Goal: Task Accomplishment & Management: Use online tool/utility

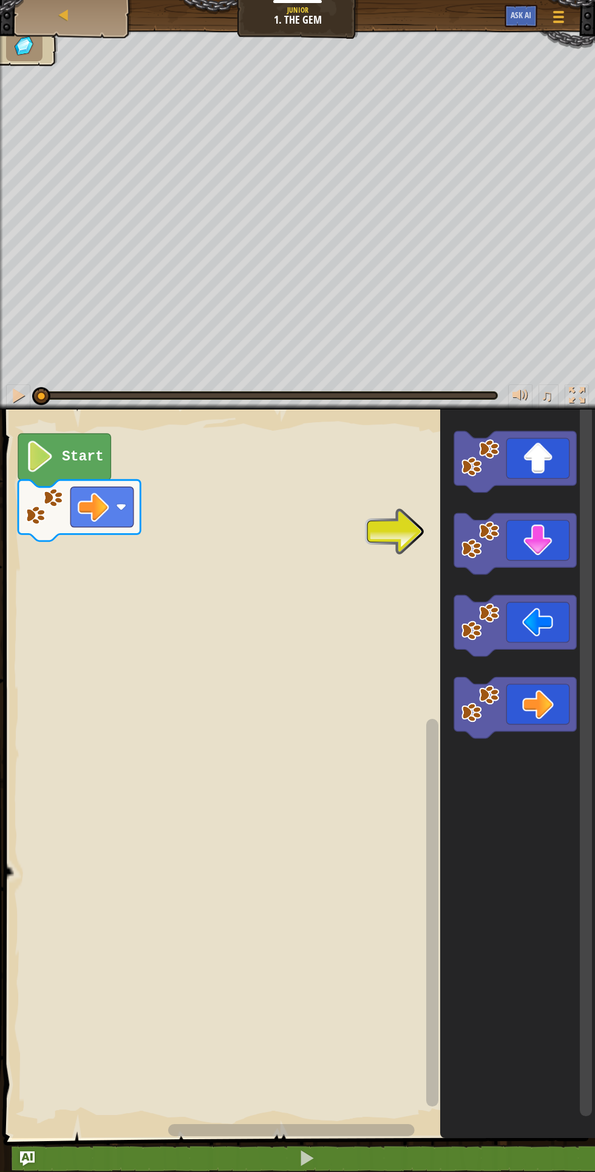
click at [51, 453] on image "Blockly Workspace" at bounding box center [40, 457] width 30 height 32
click at [67, 451] on text "Start" at bounding box center [83, 457] width 42 height 16
click at [73, 446] on icon "Blockly Workspace" at bounding box center [64, 460] width 92 height 53
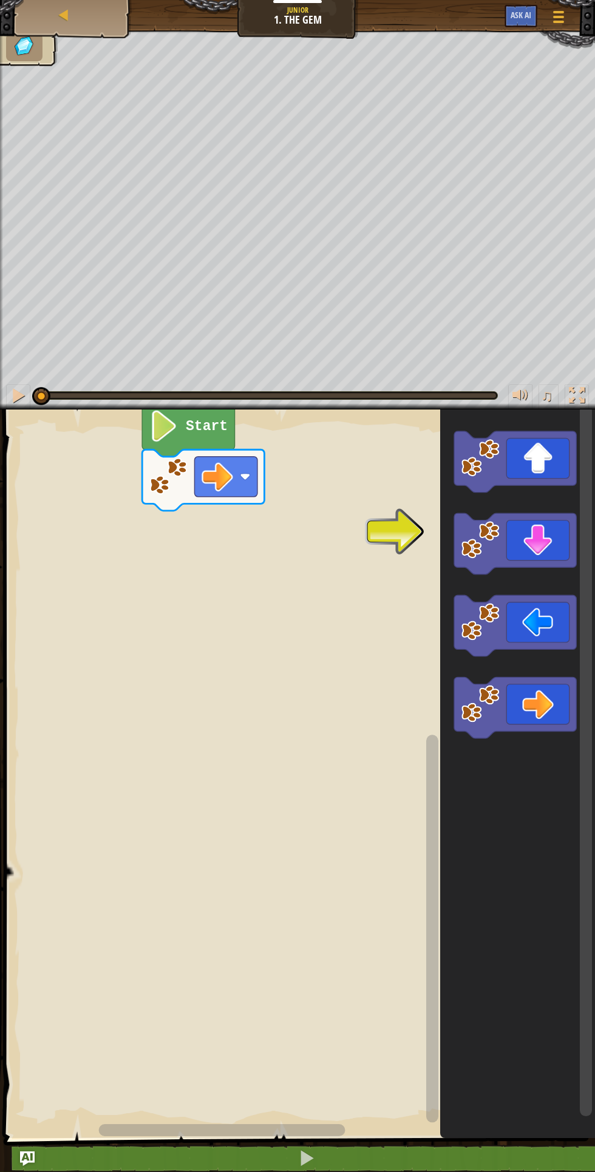
click at [521, 531] on icon "Blockly Workspace" at bounding box center [515, 543] width 122 height 61
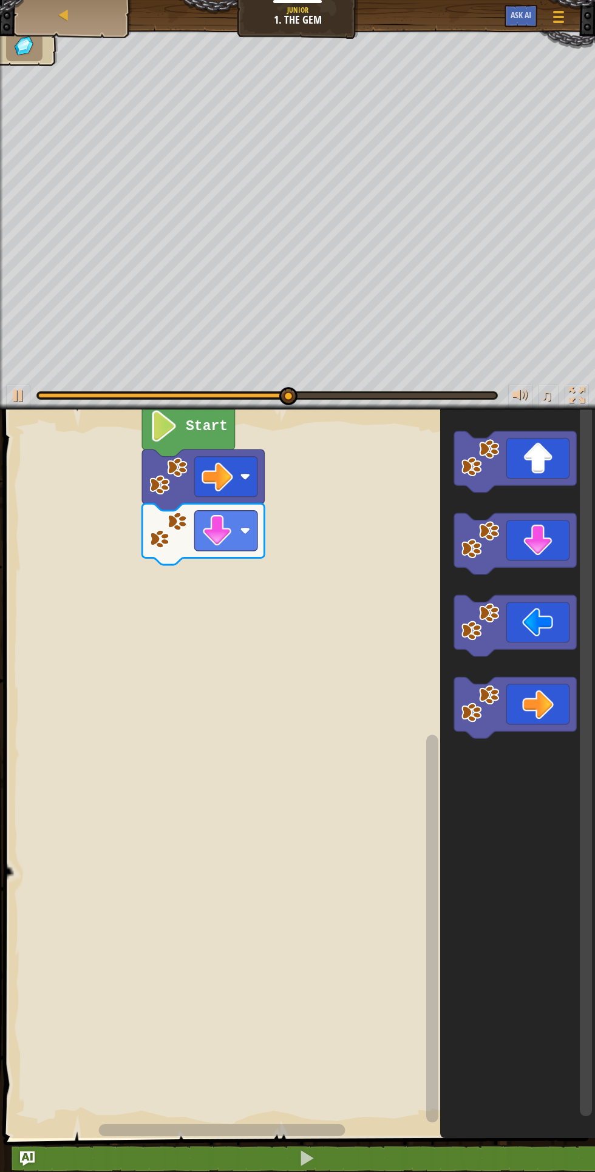
click at [529, 624] on icon "Blockly Workspace" at bounding box center [515, 625] width 122 height 61
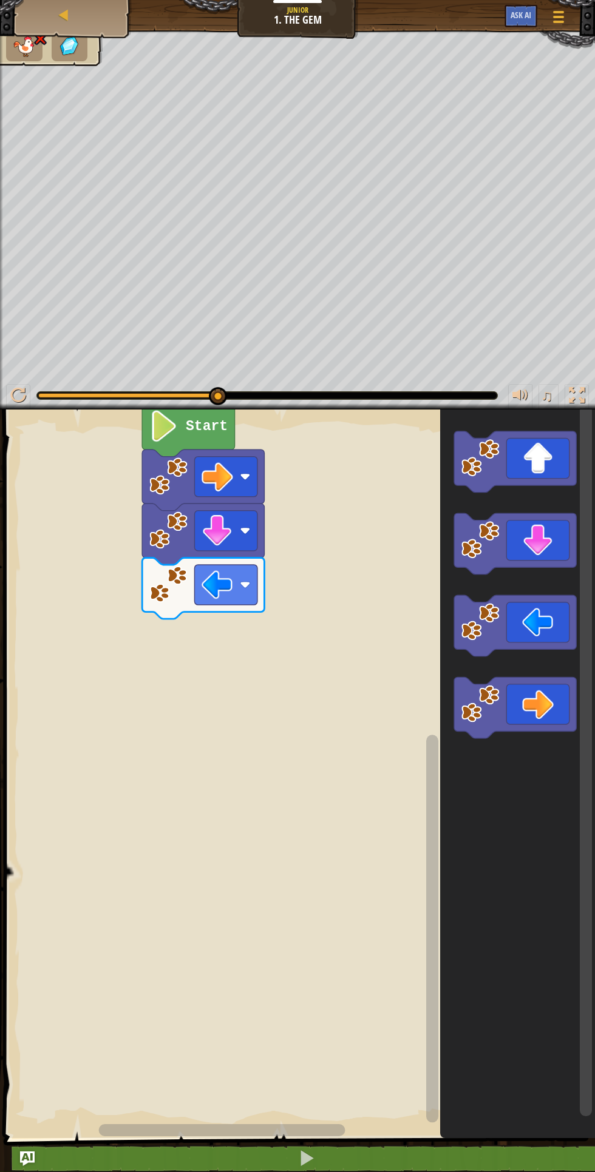
click at [205, 575] on image "Blockly Workspace" at bounding box center [217, 585] width 32 height 32
click at [218, 575] on image "Blockly Workspace" at bounding box center [217, 585] width 32 height 32
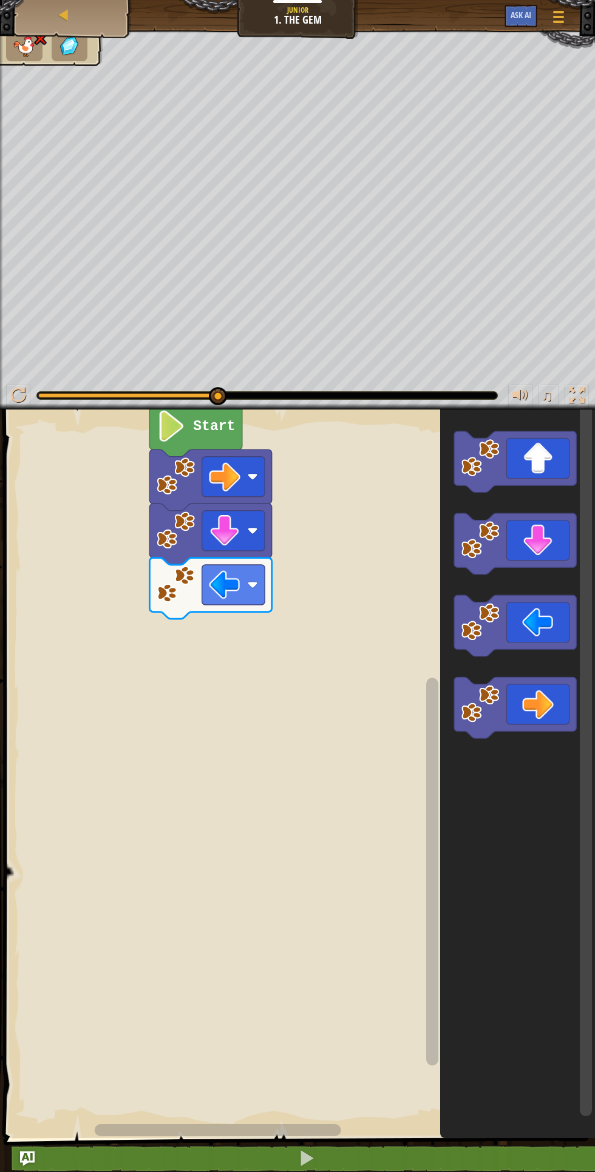
click at [199, 424] on text "Start" at bounding box center [214, 427] width 42 height 16
click at [538, 447] on icon "Blockly Workspace" at bounding box center [515, 461] width 122 height 61
click at [229, 634] on image "Blockly Workspace" at bounding box center [225, 639] width 32 height 32
click at [222, 575] on image "Blockly Workspace" at bounding box center [225, 585] width 32 height 32
click at [529, 706] on icon "Blockly Workspace" at bounding box center [515, 707] width 122 height 61
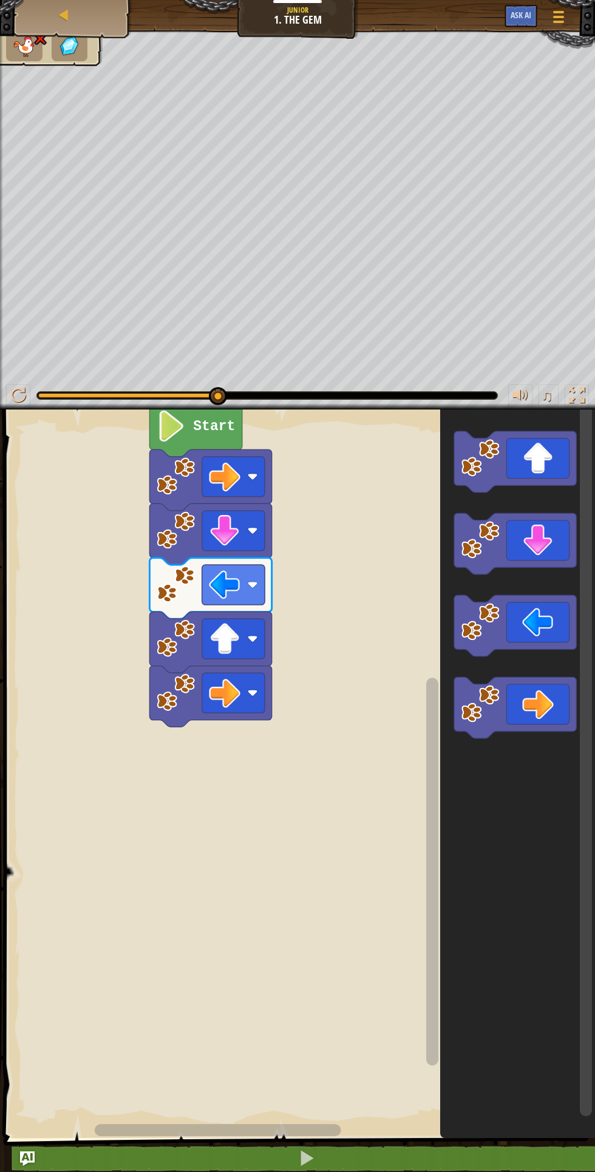
click at [536, 447] on icon "Blockly Workspace" at bounding box center [515, 461] width 122 height 61
click at [530, 458] on icon "Blockly Workspace" at bounding box center [515, 461] width 122 height 61
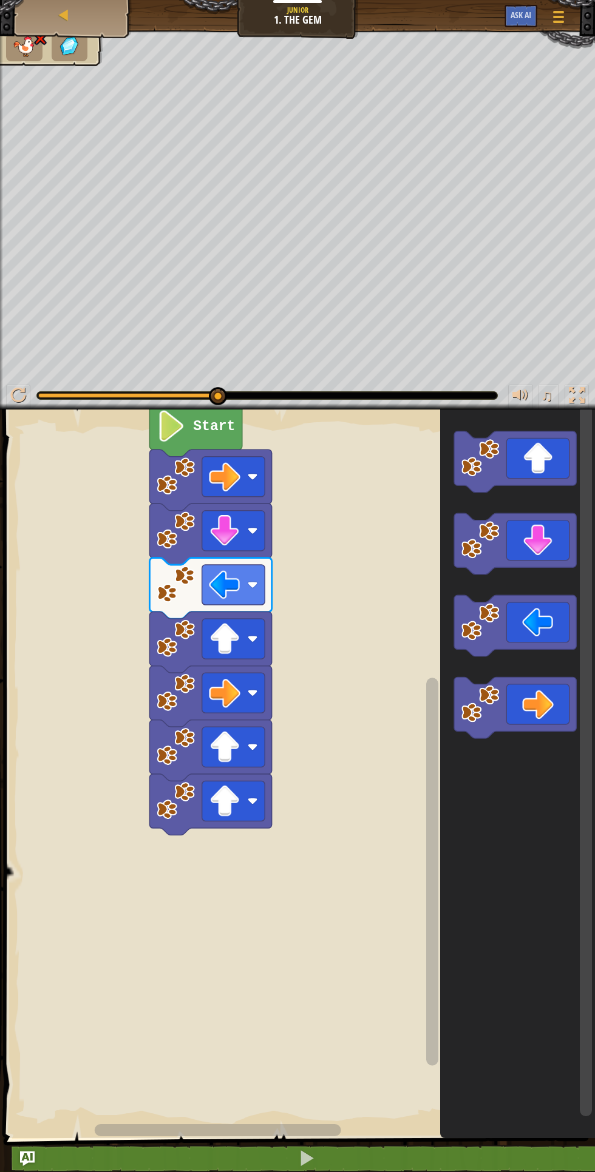
click at [220, 580] on image "Blockly Workspace" at bounding box center [225, 585] width 32 height 32
click at [226, 579] on image "Blockly Workspace" at bounding box center [225, 585] width 32 height 32
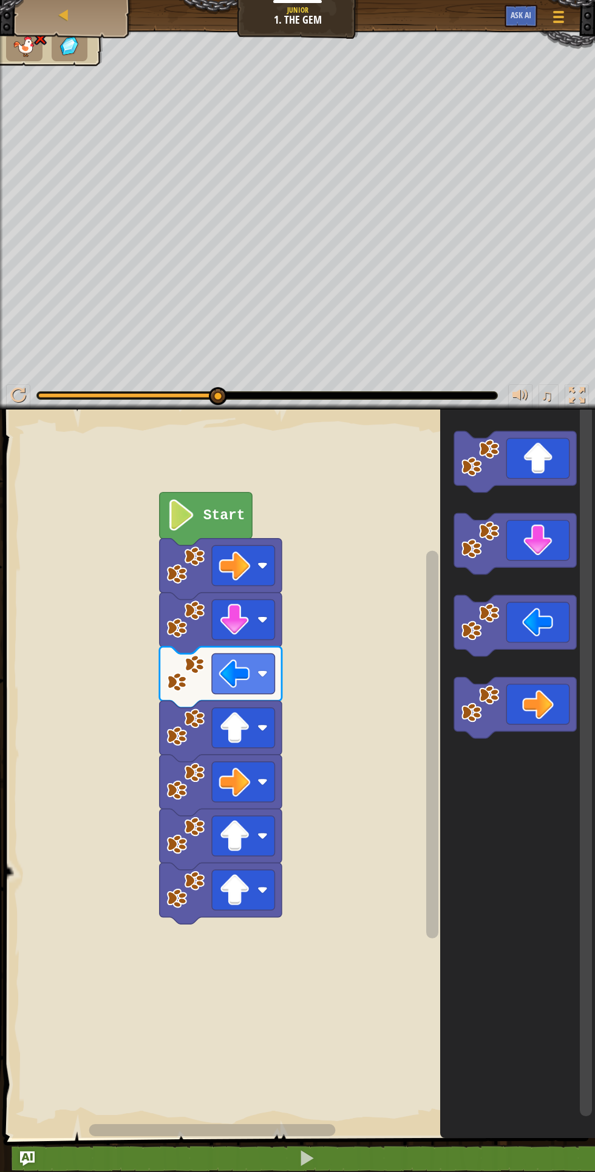
click at [192, 505] on image "Blockly Workspace" at bounding box center [181, 515] width 30 height 32
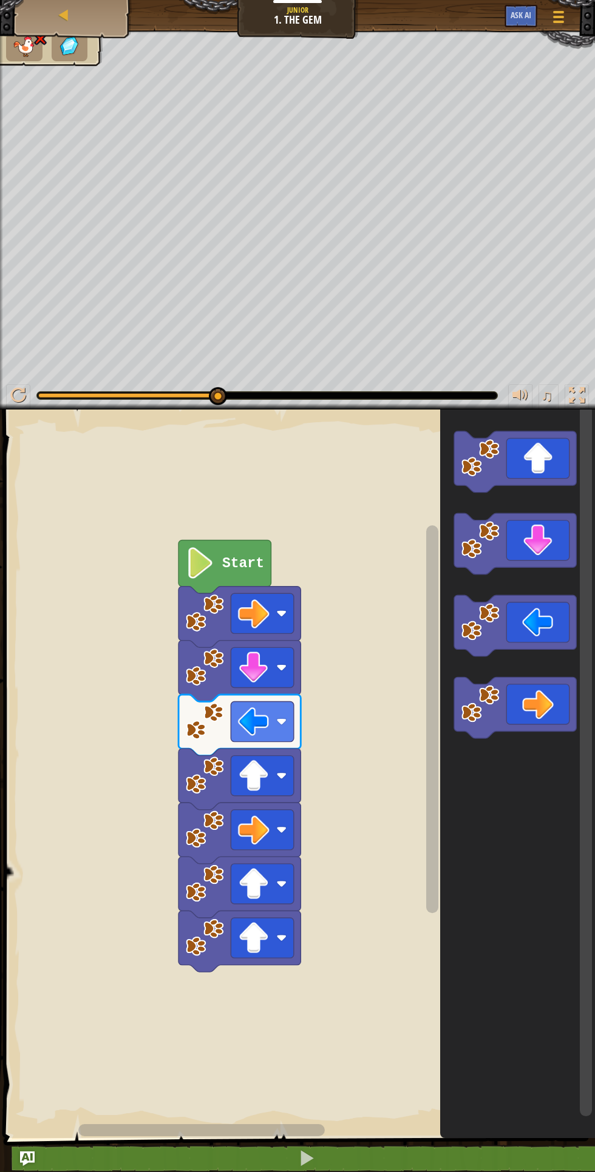
click at [281, 614] on image "Blockly Workspace" at bounding box center [281, 613] width 10 height 10
click at [280, 604] on rect "Blockly Workspace" at bounding box center [262, 613] width 63 height 40
click at [269, 933] on image "Blockly Workspace" at bounding box center [254, 938] width 32 height 32
click at [269, 938] on image "Blockly Workspace" at bounding box center [254, 938] width 32 height 32
click at [212, 931] on image "Blockly Workspace" at bounding box center [205, 937] width 38 height 38
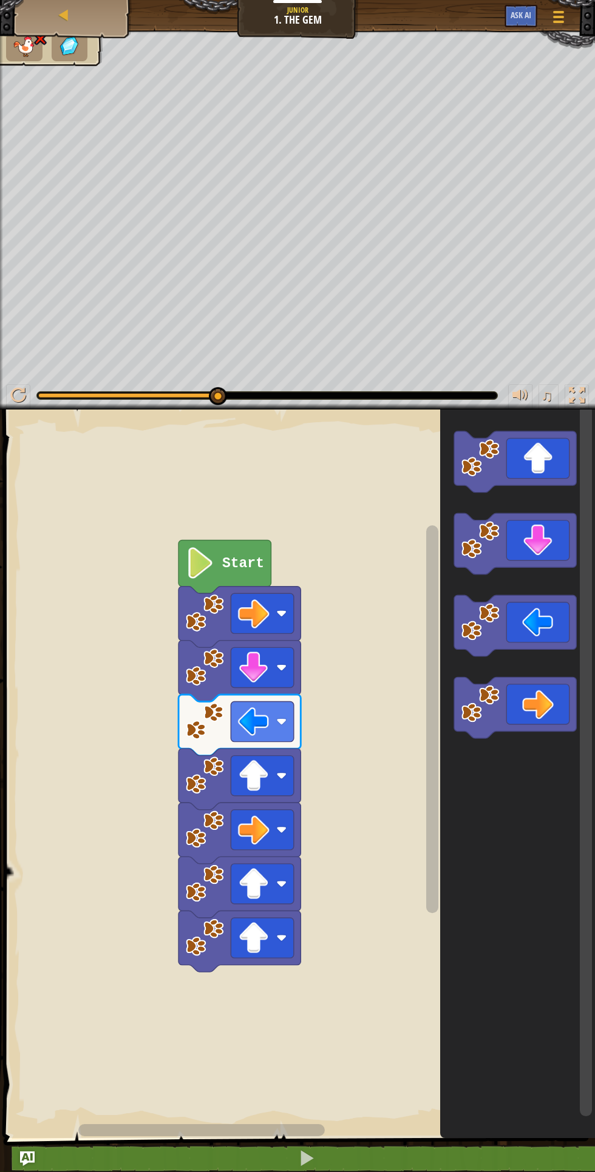
click at [280, 932] on rect "Blockly Workspace" at bounding box center [262, 938] width 63 height 40
click at [283, 927] on rect "Blockly Workspace" at bounding box center [262, 938] width 63 height 40
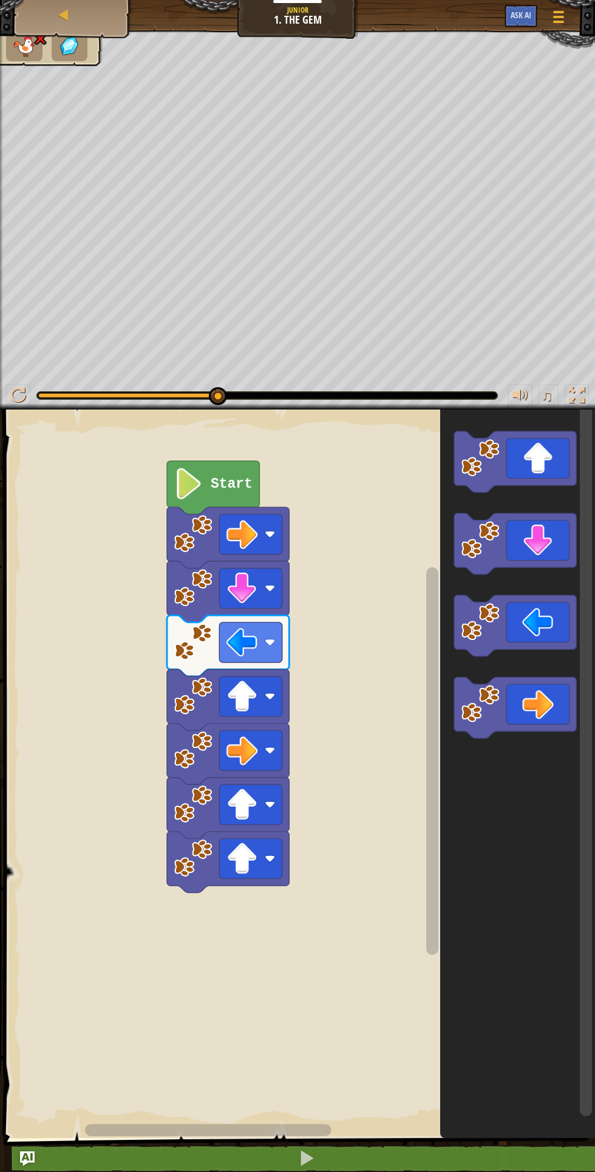
click at [192, 473] on image "Blockly Workspace" at bounding box center [189, 484] width 30 height 32
click at [574, 392] on div at bounding box center [577, 396] width 16 height 16
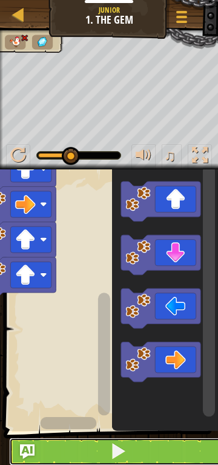
click at [113, 445] on span at bounding box center [118, 450] width 17 height 17
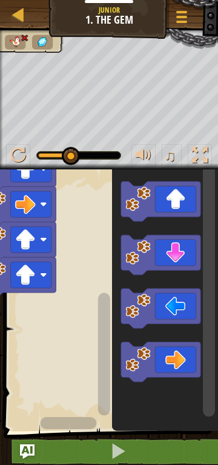
click at [42, 274] on image "Blockly Workspace" at bounding box center [43, 275] width 7 height 7
click at [44, 277] on image "Blockly Workspace" at bounding box center [43, 275] width 7 height 7
click at [133, 255] on image "Blockly Workspace" at bounding box center [138, 252] width 25 height 25
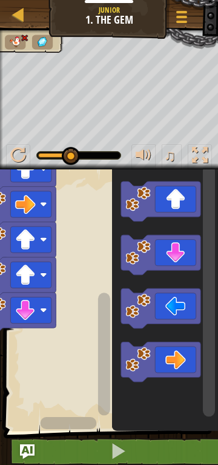
click at [132, 258] on image "Blockly Workspace" at bounding box center [138, 252] width 25 height 25
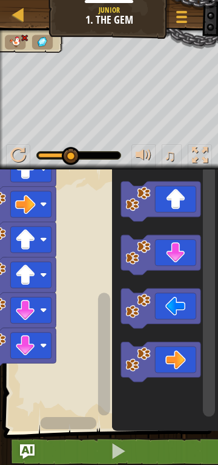
click at [135, 208] on image "Blockly Workspace" at bounding box center [138, 198] width 25 height 25
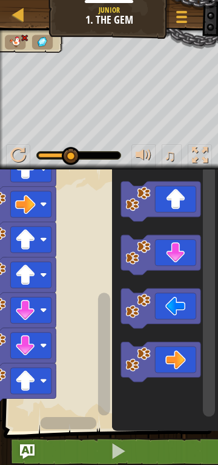
click at [134, 201] on image "Blockly Workspace" at bounding box center [138, 198] width 25 height 25
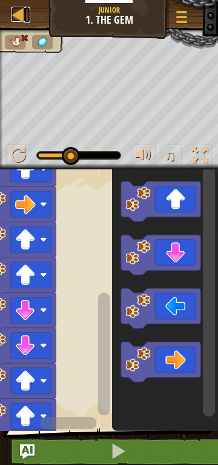
click at [19, 12] on div at bounding box center [18, 14] width 15 height 15
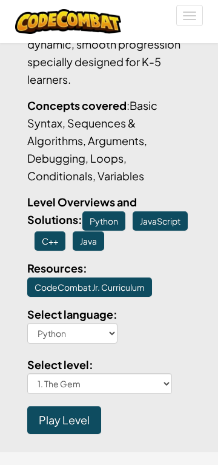
scroll to position [260, 0]
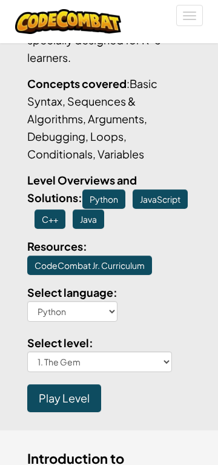
click at [64, 400] on span "Play Level" at bounding box center [64, 398] width 51 height 14
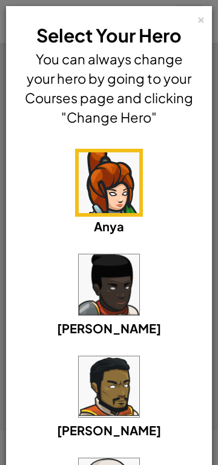
click at [112, 183] on img at bounding box center [109, 182] width 61 height 61
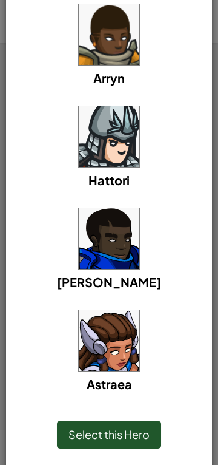
scroll to position [888, 0]
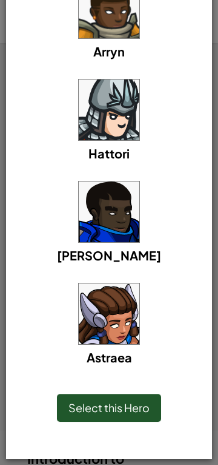
click at [120, 407] on span "Select this Hero" at bounding box center [109, 408] width 81 height 14
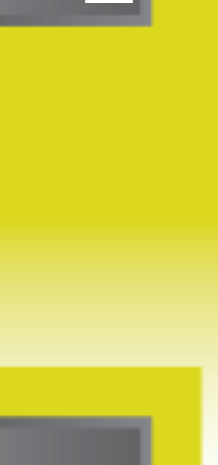
click at [172, 359] on icon "Blockly Workspace" at bounding box center [162, 358] width 78 height 39
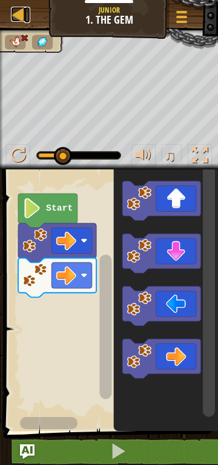
click at [15, 8] on div at bounding box center [18, 14] width 15 height 15
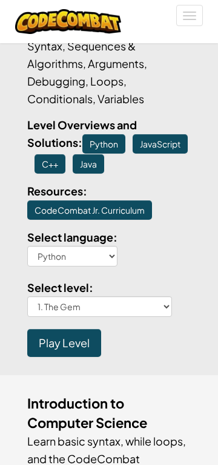
scroll to position [317, 0]
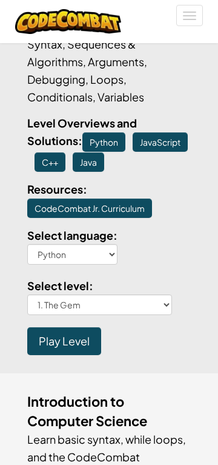
click at [67, 343] on span "Play Level" at bounding box center [64, 341] width 51 height 14
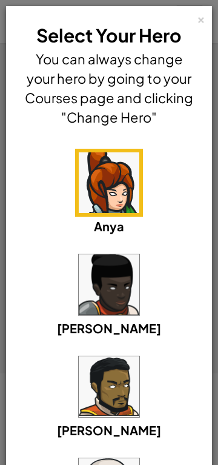
click at [117, 199] on img at bounding box center [109, 182] width 61 height 61
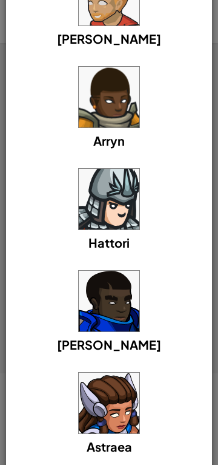
scroll to position [888, 0]
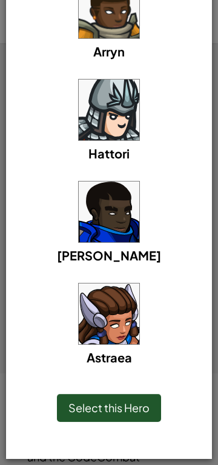
click at [119, 408] on span "Select this Hero" at bounding box center [109, 408] width 81 height 14
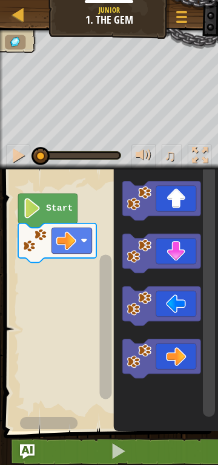
click at [180, 247] on icon "Blockly Workspace" at bounding box center [162, 253] width 78 height 39
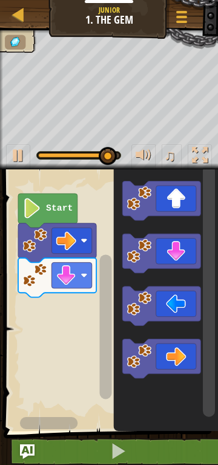
click at [174, 359] on icon "Blockly Workspace" at bounding box center [162, 358] width 78 height 39
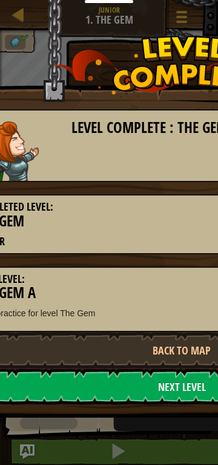
scroll to position [0, 66]
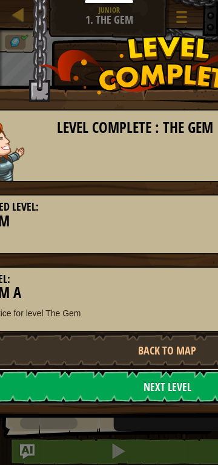
click at [172, 387] on link "Next Level" at bounding box center [168, 386] width 430 height 36
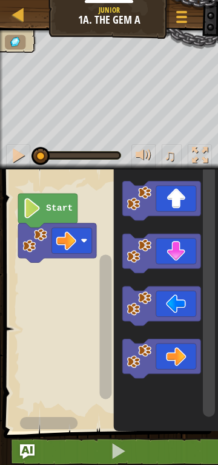
click at [177, 199] on icon "Blockly Workspace" at bounding box center [162, 200] width 78 height 39
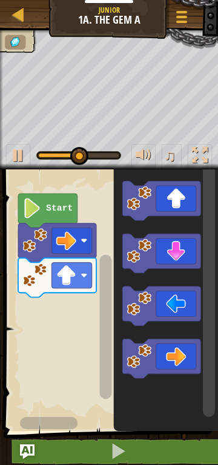
click at [179, 356] on icon "Blockly Workspace" at bounding box center [162, 358] width 78 height 39
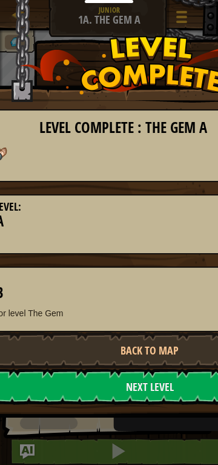
scroll to position [0, 98]
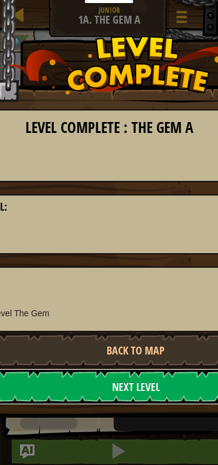
click at [161, 387] on link "Next Level" at bounding box center [136, 386] width 430 height 36
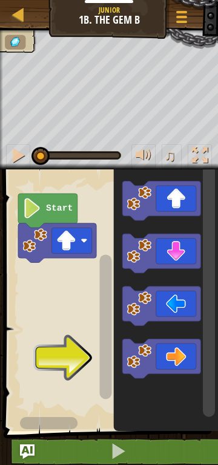
click at [175, 360] on icon "Blockly Workspace" at bounding box center [162, 358] width 78 height 39
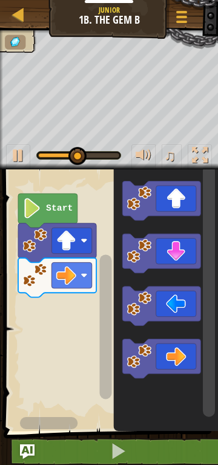
click at [175, 195] on icon "Blockly Workspace" at bounding box center [162, 200] width 78 height 39
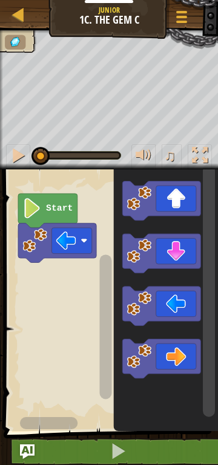
click at [180, 247] on icon "Blockly Workspace" at bounding box center [162, 253] width 78 height 39
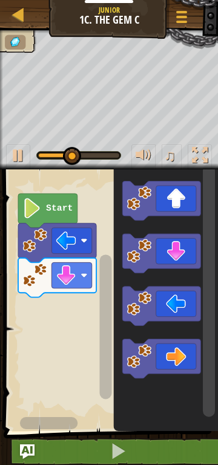
click at [179, 302] on icon "Blockly Workspace" at bounding box center [162, 305] width 78 height 39
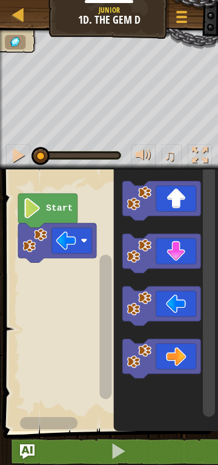
click at [176, 199] on icon "Blockly Workspace" at bounding box center [162, 200] width 78 height 39
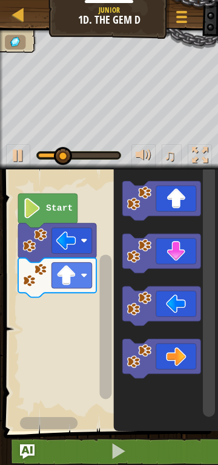
click at [176, 305] on icon "Blockly Workspace" at bounding box center [162, 305] width 78 height 39
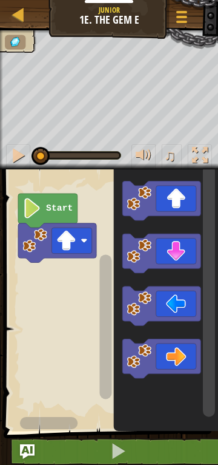
click at [172, 306] on icon "Blockly Workspace" at bounding box center [162, 305] width 78 height 39
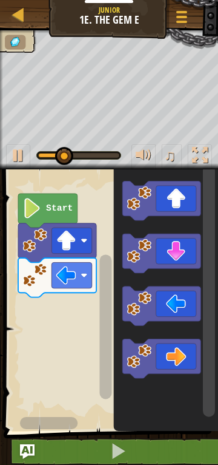
click at [181, 194] on icon "Blockly Workspace" at bounding box center [162, 200] width 78 height 39
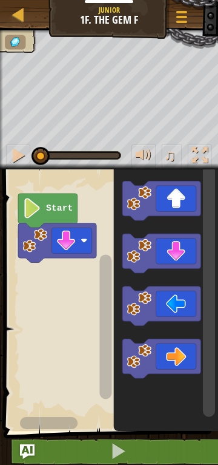
click at [175, 358] on icon "Blockly Workspace" at bounding box center [162, 358] width 78 height 39
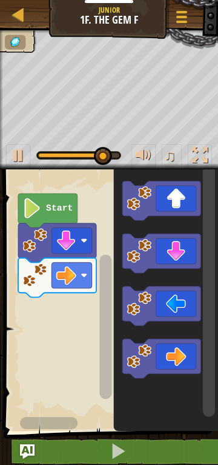
click at [178, 205] on icon "Blockly Workspace" at bounding box center [162, 200] width 78 height 39
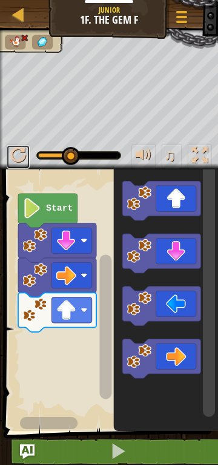
click at [19, 157] on div at bounding box center [18, 155] width 16 height 16
click at [78, 311] on rect "Blockly Workspace" at bounding box center [72, 309] width 40 height 25
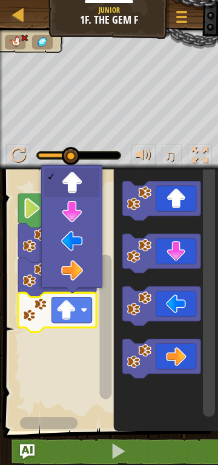
click at [78, 310] on rect "Blockly Workspace" at bounding box center [72, 309] width 40 height 25
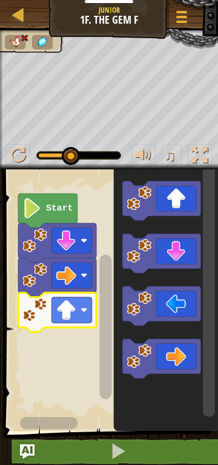
click at [82, 306] on rect "Blockly Workspace" at bounding box center [72, 309] width 40 height 25
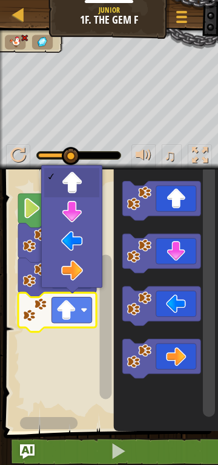
click at [69, 211] on text "Start" at bounding box center [59, 209] width 27 height 10
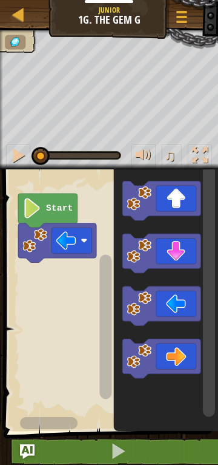
click at [173, 197] on icon "Blockly Workspace" at bounding box center [162, 200] width 78 height 39
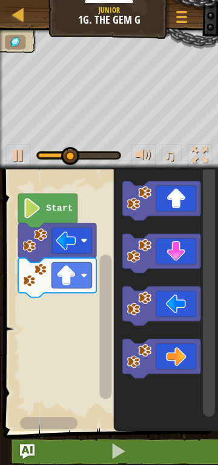
click at [179, 359] on icon "Blockly Workspace" at bounding box center [162, 358] width 78 height 39
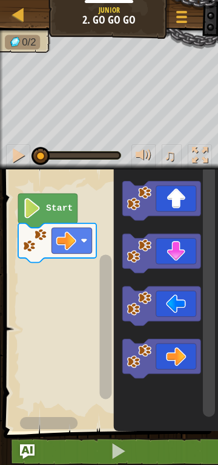
click at [177, 196] on icon "Blockly Workspace" at bounding box center [162, 200] width 78 height 39
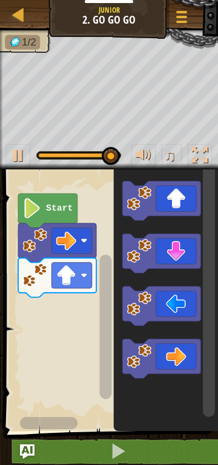
click at [178, 358] on icon "Blockly Workspace" at bounding box center [162, 358] width 78 height 39
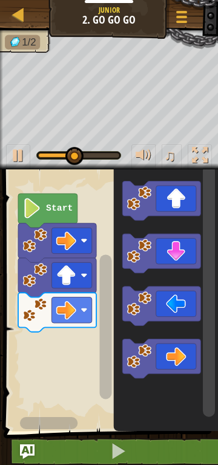
click at [178, 360] on icon "Blockly Workspace" at bounding box center [162, 358] width 78 height 39
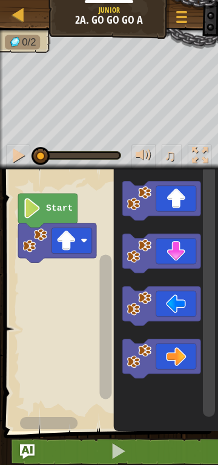
click at [177, 357] on icon "Blockly Workspace" at bounding box center [162, 358] width 78 height 39
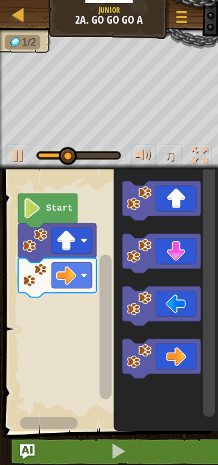
click at [178, 194] on icon "Blockly Workspace" at bounding box center [162, 200] width 78 height 39
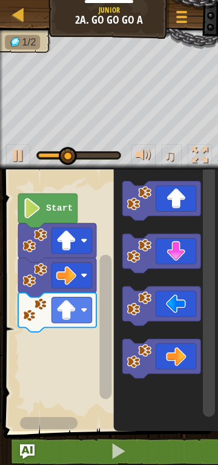
click at [177, 200] on icon "Blockly Workspace" at bounding box center [162, 200] width 78 height 39
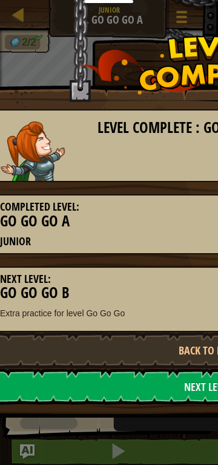
scroll to position [0, 20]
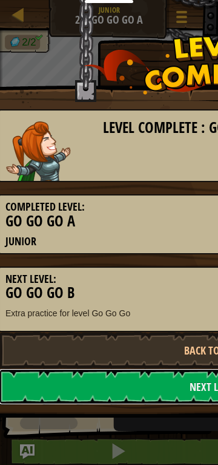
click at [183, 393] on link "Next Level" at bounding box center [214, 386] width 430 height 36
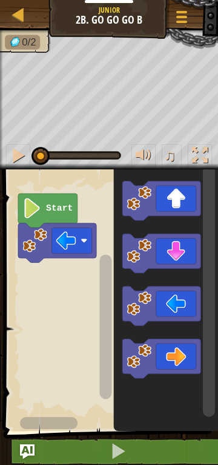
click at [180, 198] on icon "Blockly Workspace" at bounding box center [162, 200] width 78 height 39
click at [178, 303] on icon "Blockly Workspace" at bounding box center [162, 305] width 78 height 39
click at [171, 308] on icon "Blockly Workspace" at bounding box center [162, 305] width 78 height 39
click at [176, 305] on icon "Blockly Workspace" at bounding box center [162, 305] width 78 height 39
click at [177, 302] on icon "Blockly Workspace" at bounding box center [162, 305] width 78 height 39
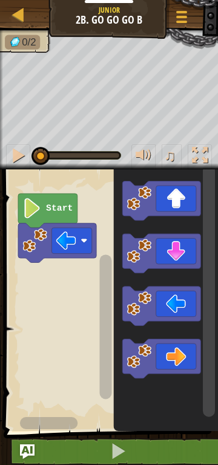
click at [181, 299] on icon "Blockly Workspace" at bounding box center [162, 305] width 78 height 39
click at [180, 304] on icon "Blockly Workspace" at bounding box center [162, 305] width 78 height 39
click at [178, 302] on icon "Blockly Workspace" at bounding box center [162, 305] width 78 height 39
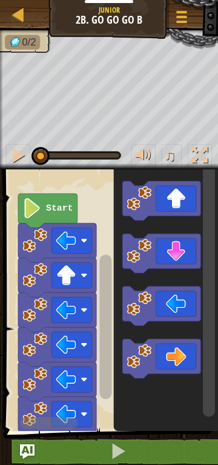
click at [180, 307] on icon "Blockly Workspace" at bounding box center [162, 305] width 78 height 39
click at [171, 307] on icon "Blockly Workspace" at bounding box center [162, 305] width 78 height 39
